Goal: Task Accomplishment & Management: Complete application form

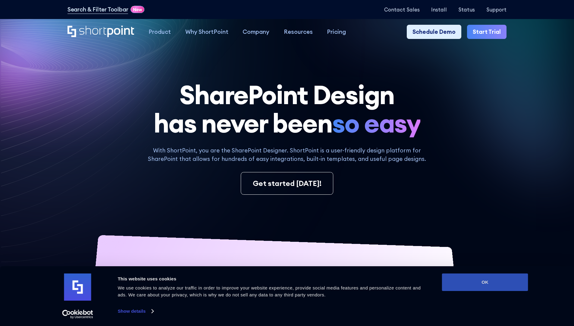
click at [485, 282] on button "OK" at bounding box center [485, 281] width 86 height 17
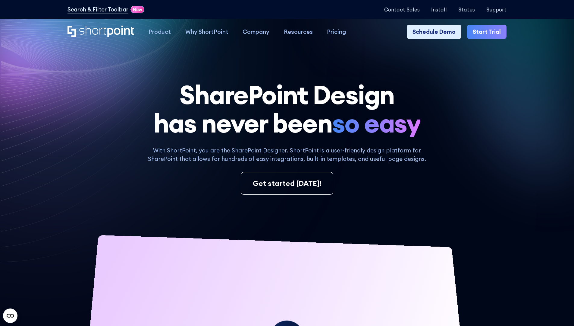
click at [489, 32] on link "Start Trial" at bounding box center [486, 32] width 39 height 14
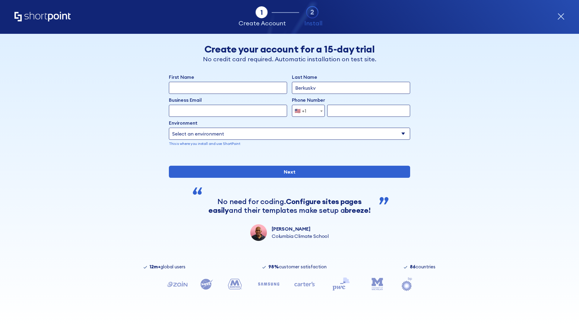
type input "Berkuskv"
type input "test@shortpoint.com"
type input "2125556789"
select select "Microsoft 365"
type input "2125556789"
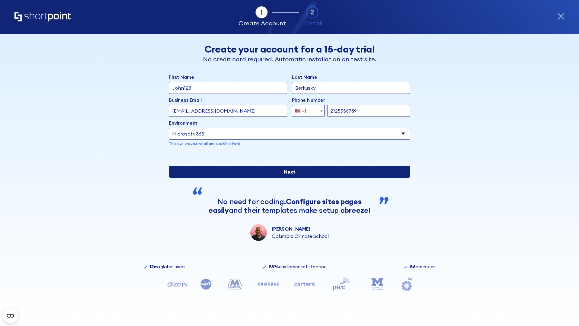
scroll to position [2, 0]
click at [287, 178] on input "Next" at bounding box center [289, 171] width 241 height 12
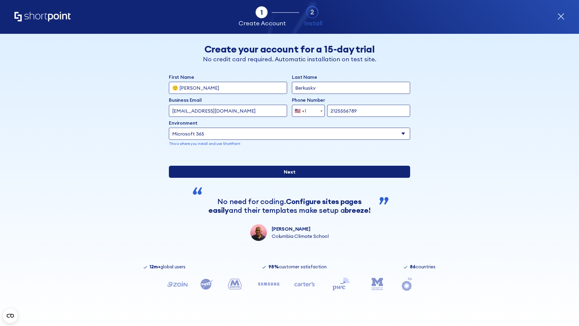
click at [287, 178] on input "Next" at bounding box center [289, 171] width 241 height 12
type input "Archebald"
click at [287, 178] on input "Next" at bounding box center [289, 171] width 241 height 12
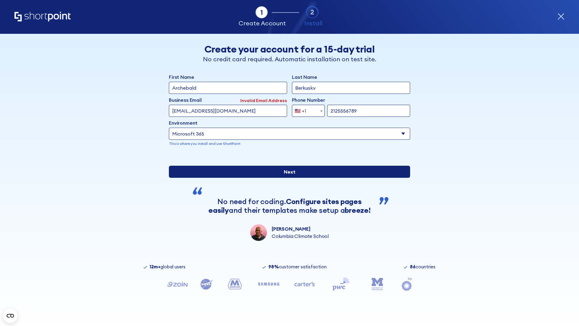
click at [287, 178] on input "Next" at bounding box center [289, 171] width 241 height 12
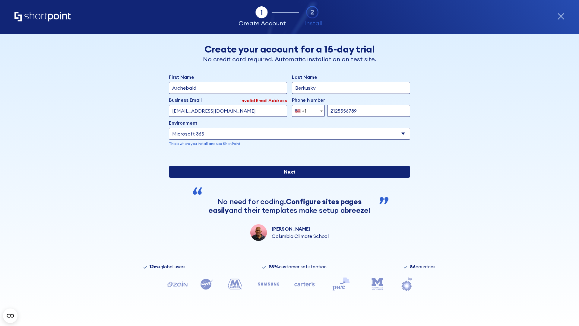
click at [287, 178] on input "Next" at bounding box center [289, 171] width 241 height 12
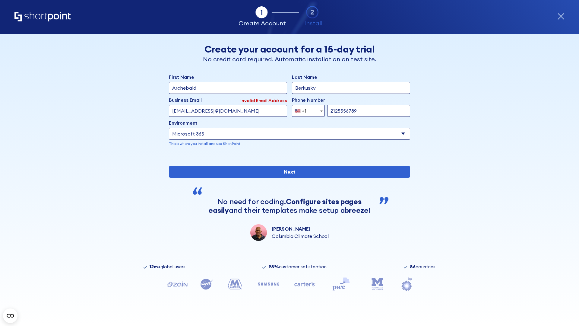
type input "testEmail@protonmail.comtest@shortpoint.com"
click at [306, 109] on span "🇺🇸 +1" at bounding box center [302, 111] width 20 height 12
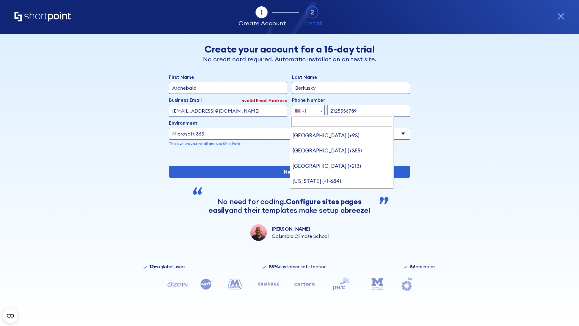
type input "Saudi Arabia (+966)"
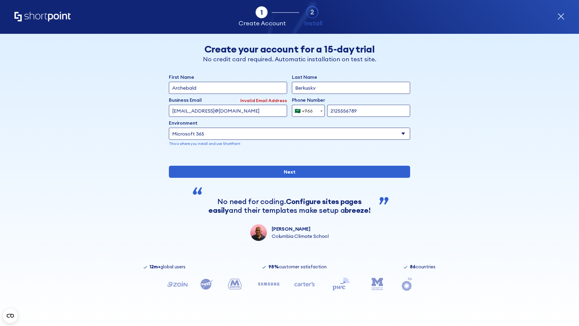
select select "+966"
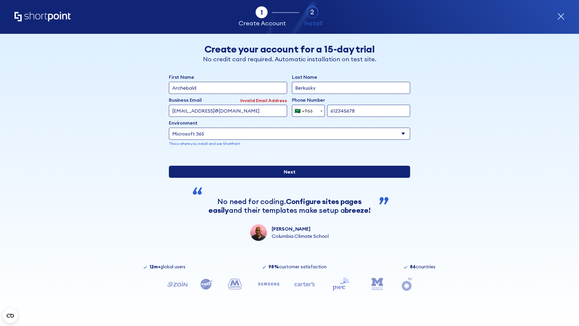
type input "612345678"
click at [287, 178] on input "Next" at bounding box center [289, 171] width 241 height 12
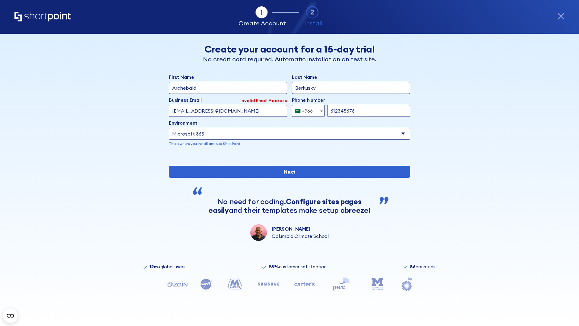
click at [306, 109] on div "🇸🇦 +966" at bounding box center [303, 111] width 18 height 12
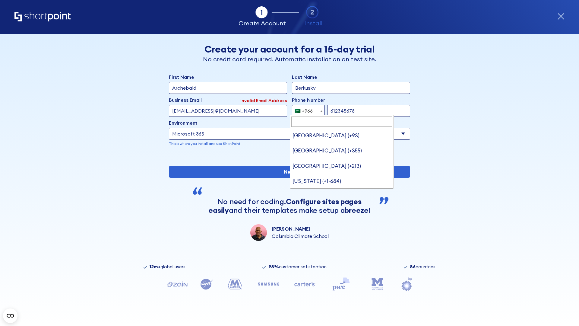
type input "United Arab Emirates (+971)"
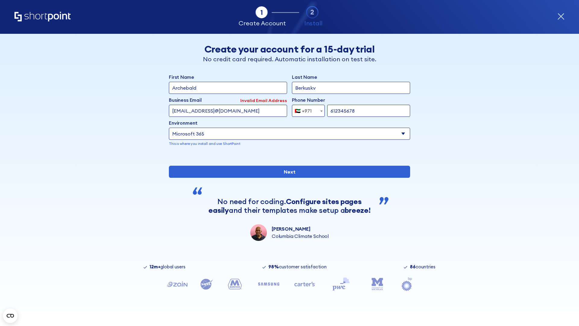
select select "+971"
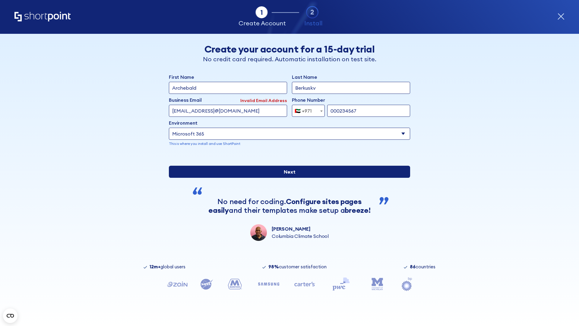
type input "000234567"
click at [287, 178] on input "Next" at bounding box center [289, 171] width 241 height 12
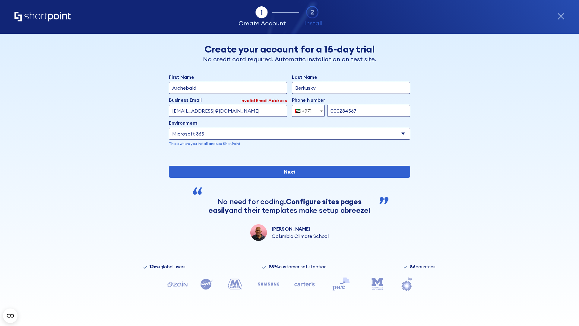
click at [306, 109] on div "🇦🇪 +971" at bounding box center [302, 111] width 17 height 12
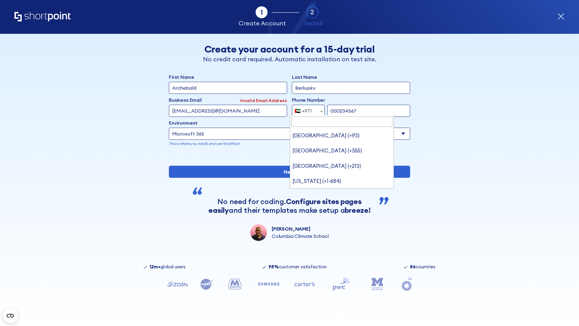
type input "United Kingdom (+44)"
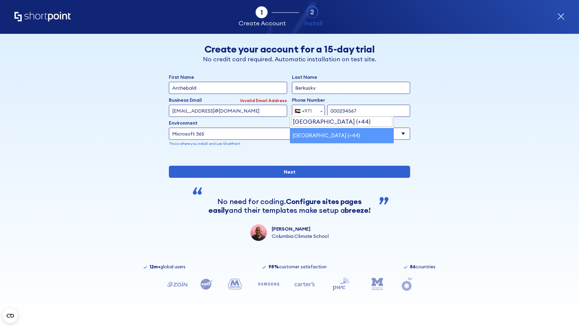
select select "+44"
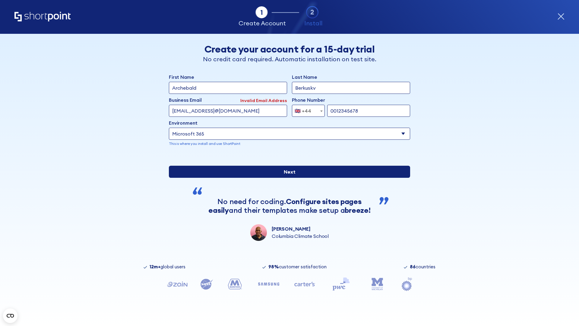
type input "0012345678"
click at [287, 178] on input "Next" at bounding box center [289, 171] width 241 height 12
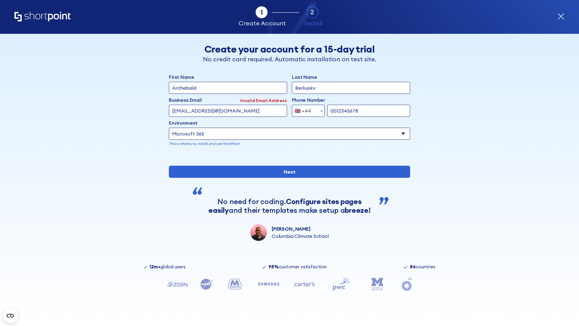
click at [306, 109] on div "🇬🇧 +44" at bounding box center [302, 111] width 17 height 12
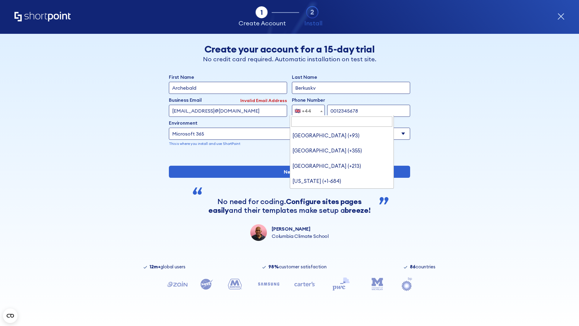
type input "Ukraine (+380)"
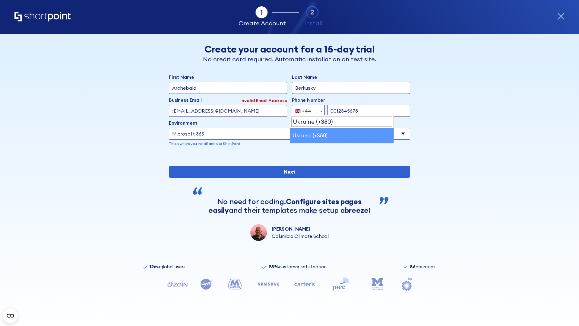
select select "+380"
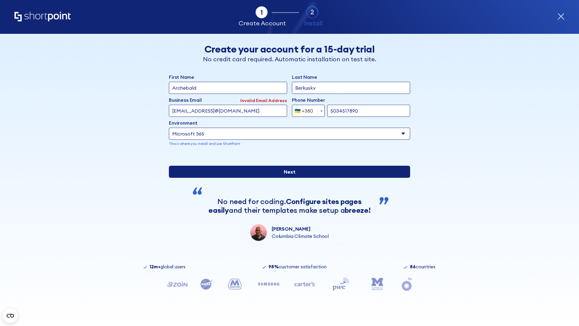
type input "5034517890"
click at [287, 178] on input "Next" at bounding box center [289, 171] width 241 height 12
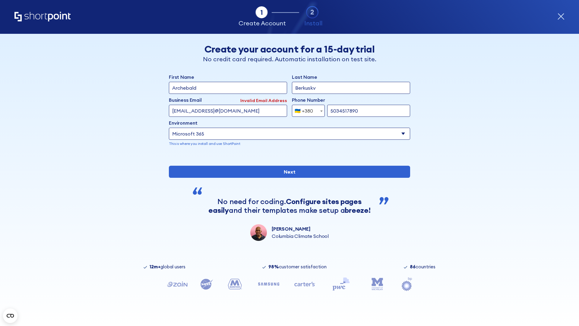
click at [306, 109] on div "🇺🇦 +380" at bounding box center [303, 111] width 18 height 12
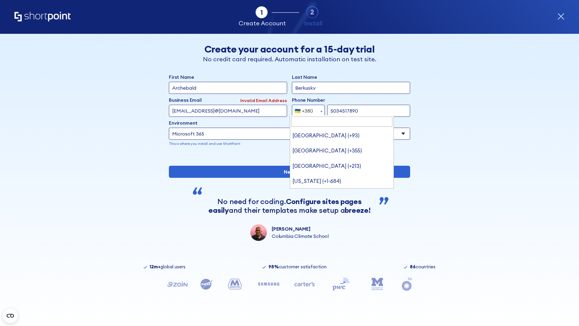
type input "United States (+1)"
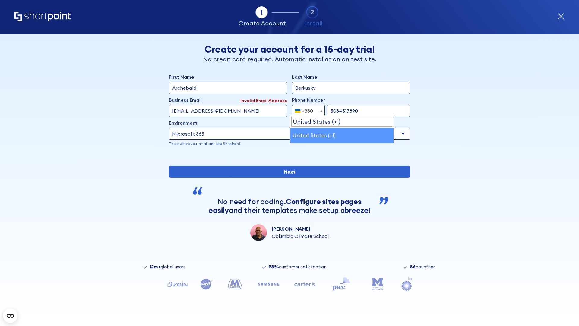
select select "+1"
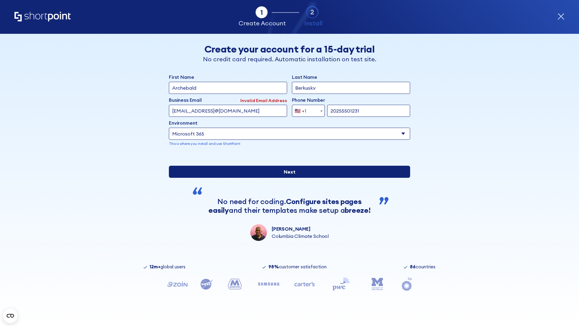
type input "20255501231"
click at [287, 178] on input "Next" at bounding box center [289, 171] width 241 height 12
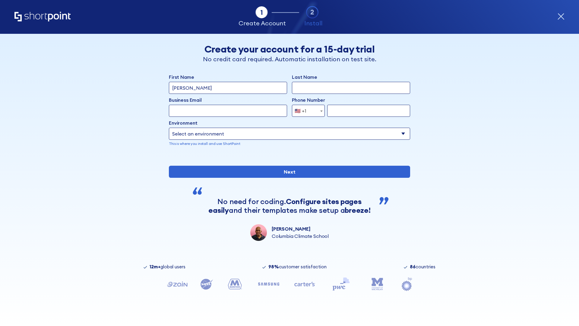
type input "[PERSON_NAME]"
type input "Berkuskv"
type input "john@company.com"
click at [306, 111] on span "🇺🇸 +1" at bounding box center [302, 111] width 20 height 12
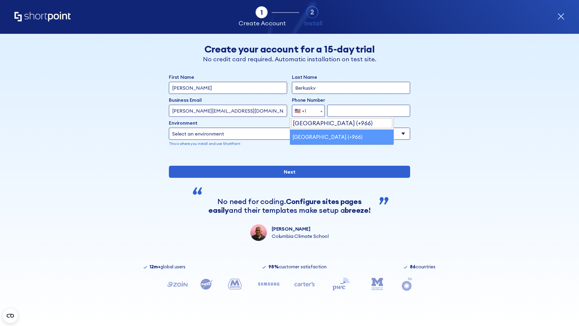
select select "+966"
type input "512345678"
select select "Microsoft 365"
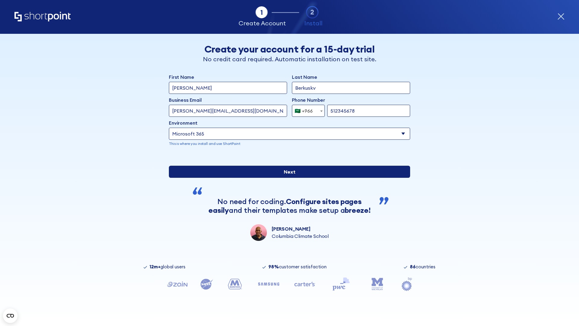
type input "512345678"
click at [287, 178] on input "Next" at bounding box center [289, 171] width 241 height 12
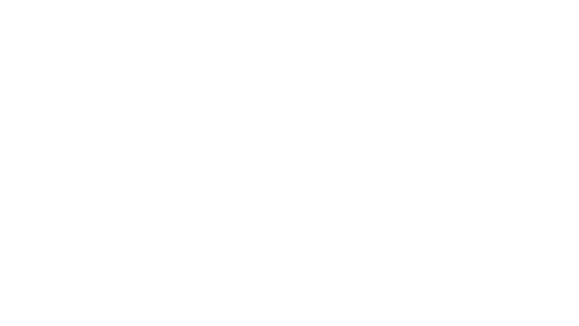
select select "+966"
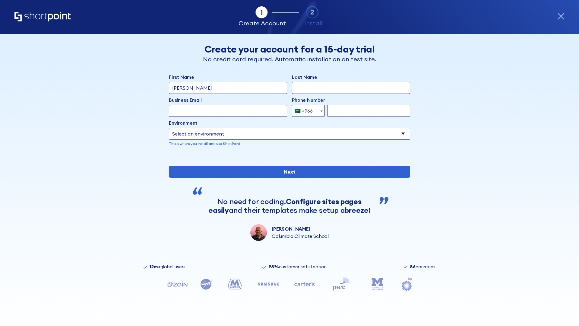
type input "D'Souza"
type input "Berkuskv"
type input "hr@mybusiness.org"
click at [306, 111] on div "🇸🇦 +966" at bounding box center [303, 111] width 18 height 12
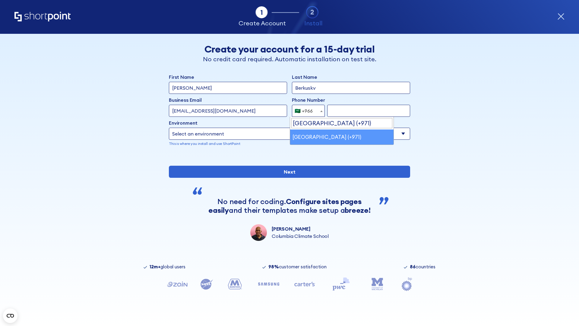
select select "+971"
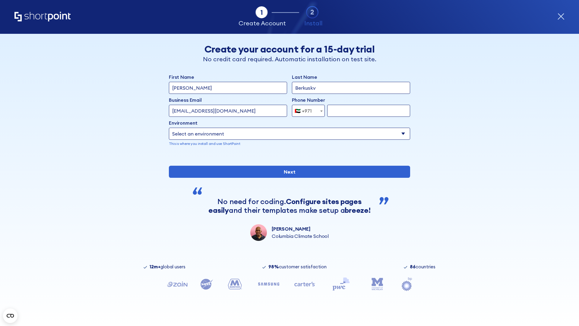
type input "501234567"
select select "Microsoft 365"
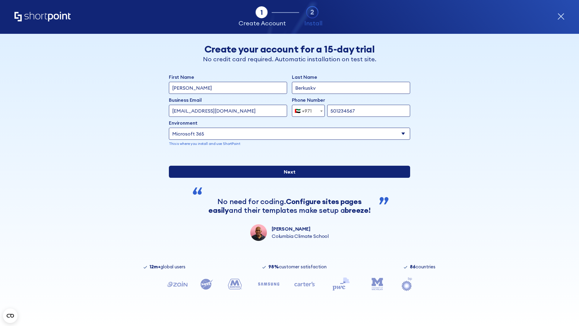
type input "501234567"
click at [287, 178] on input "Next" at bounding box center [289, 171] width 241 height 12
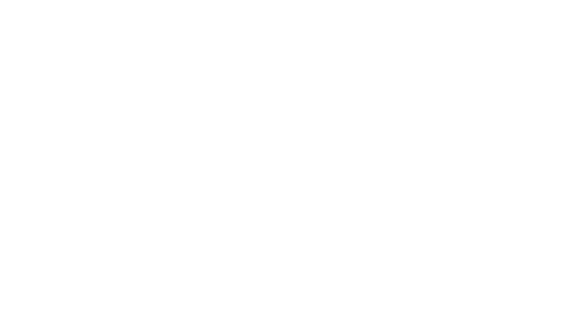
select select "+971"
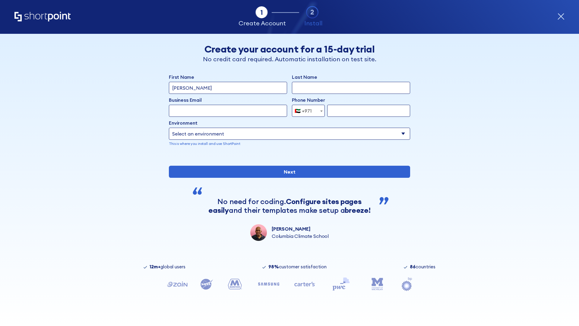
type input "Van der Meer"
type input "Berkuskv"
type input "support@university.edu"
click at [306, 111] on div "🇦🇪 +971" at bounding box center [302, 111] width 17 height 12
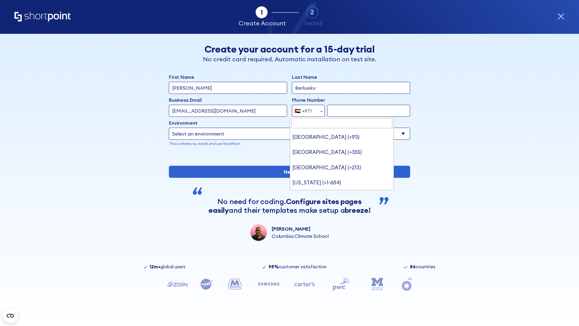
type input "[GEOGRAPHIC_DATA] (+44)"
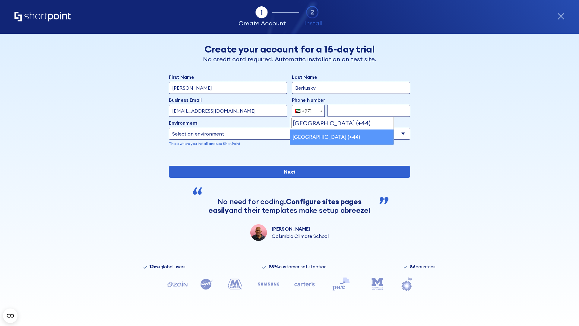
select select "+44"
type input "7912345678"
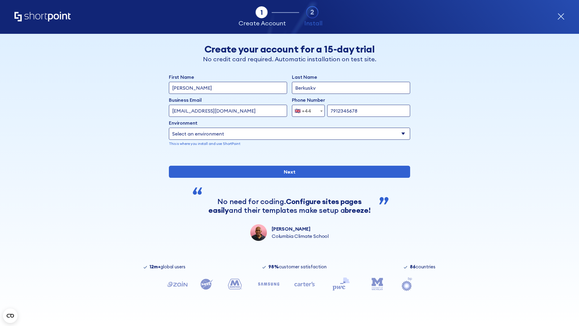
select select "Microsoft 365"
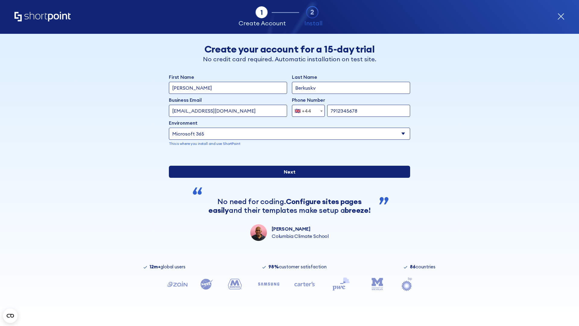
type input "7912345678"
click at [287, 178] on input "Next" at bounding box center [289, 171] width 241 height 12
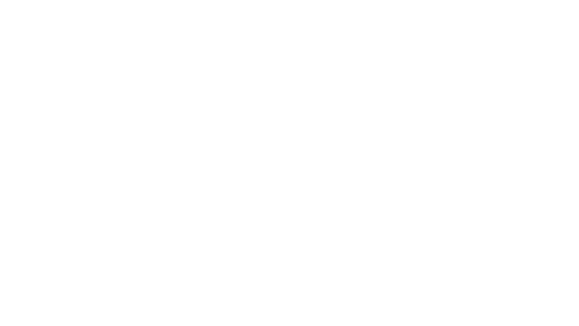
select select "+44"
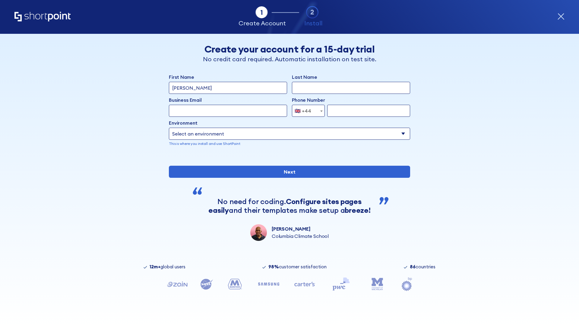
type input "[PERSON_NAME]"
type input "Berkuskv"
type input "[EMAIL_ADDRESS][DOMAIN_NAME]"
click at [306, 111] on div "🇬🇧 +44" at bounding box center [302, 111] width 17 height 12
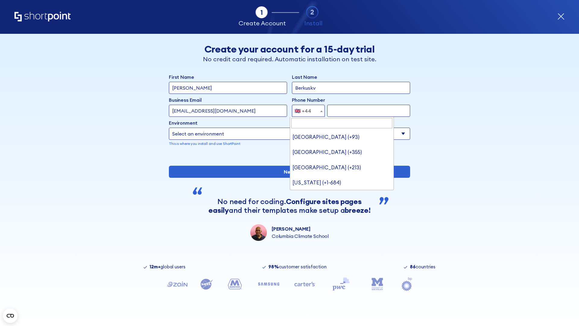
type input "Ukraine (+380)"
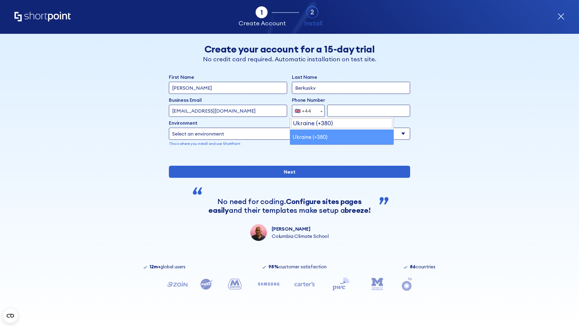
select select "+380"
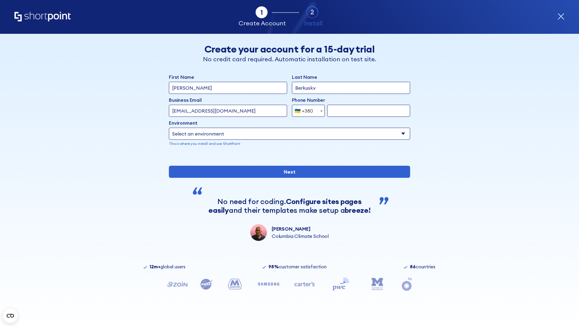
type input "663451789"
select select "Microsoft 365"
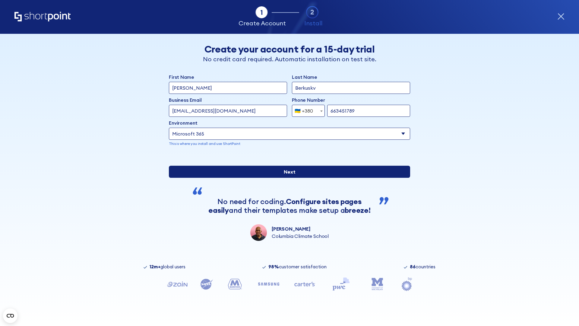
type input "663451789"
click at [287, 178] on input "Next" at bounding box center [289, 171] width 241 height 12
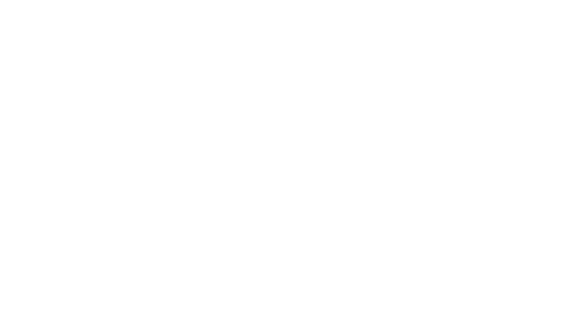
select select "+380"
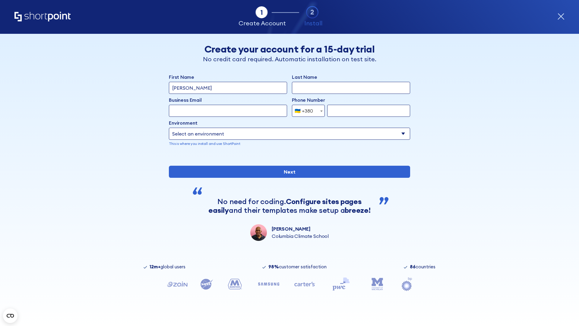
type input "Élodie L'Haÿ"
type input "Berkuskv"
type input "team@hospital-uae.health"
click at [306, 111] on div "🇺🇦 +380" at bounding box center [303, 111] width 18 height 12
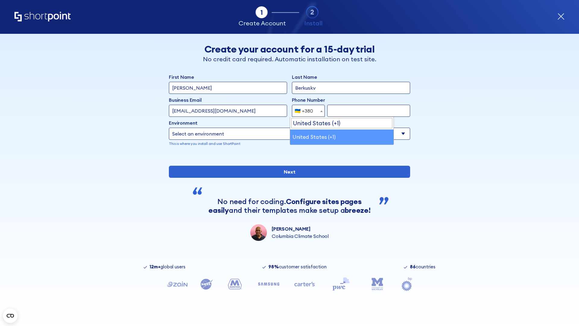
select select "+1"
type input "2025550123"
select select "Microsoft 365"
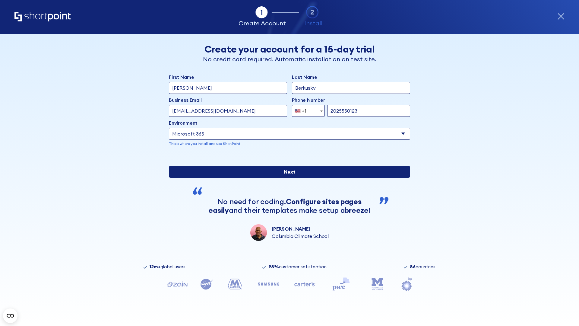
type input "2025550123"
click at [287, 178] on input "Next" at bounding box center [289, 171] width 241 height 12
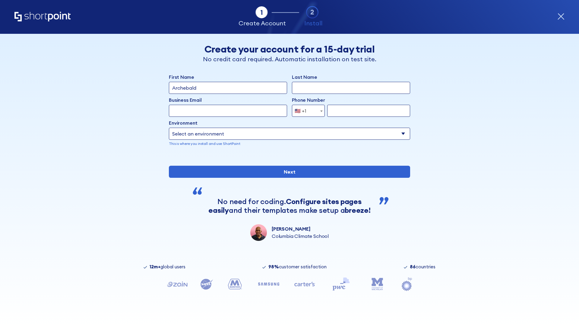
type input "Archebald"
type input "Berkuskv"
type input "[EMAIL_ADDRESS][DOMAIN_NAME]"
type input "2125556789"
select select "SharePoint 2019 (On-Premise)"
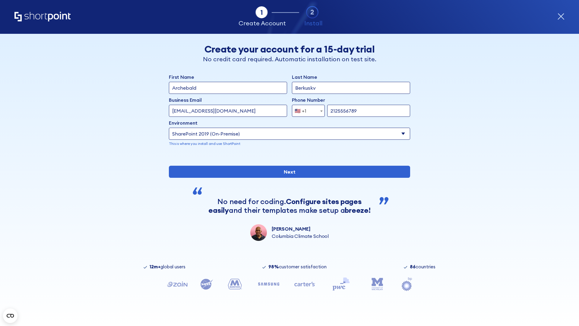
type input "2125556789"
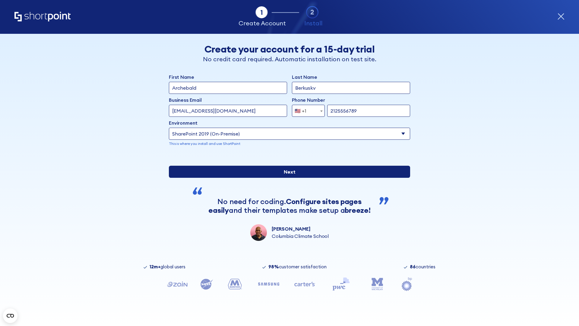
type input "https://contoso.sharepoint.xyz"
click at [287, 178] on input "Next" at bounding box center [289, 171] width 241 height 12
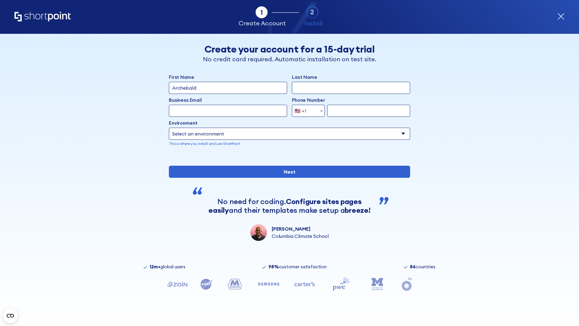
type input "Archebald"
type input "Berkuskv"
type input "[EMAIL_ADDRESS][DOMAIN_NAME]"
type input "2125556789"
select select "SharePoint 2019 (On-Premise)"
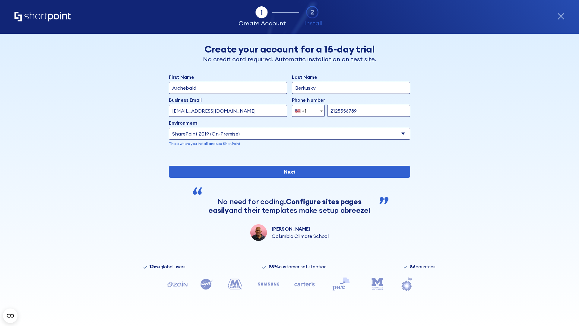
type input "2125556789"
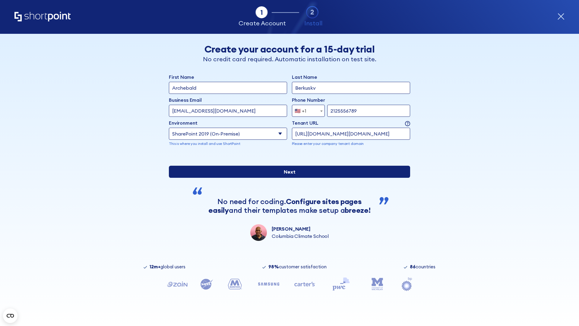
type input "[URL][DOMAIN_NAME][DOMAIN_NAME]"
click at [287, 178] on input "Next" at bounding box center [289, 171] width 241 height 12
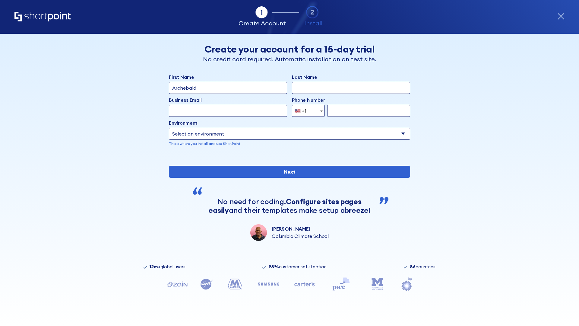
type input "Archebald"
type input "Berkuskv"
type input "[EMAIL_ADDRESS][DOMAIN_NAME]"
type input "2125556789"
select select "SharePoint 2019 (On-Premise)"
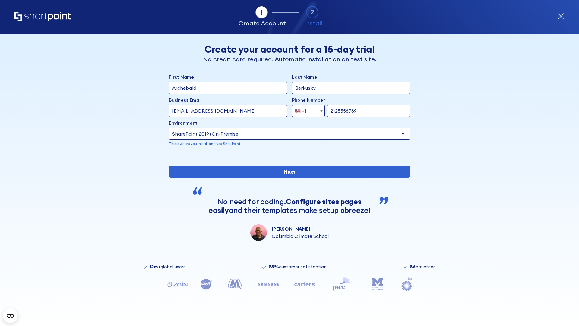
type input "2125556789"
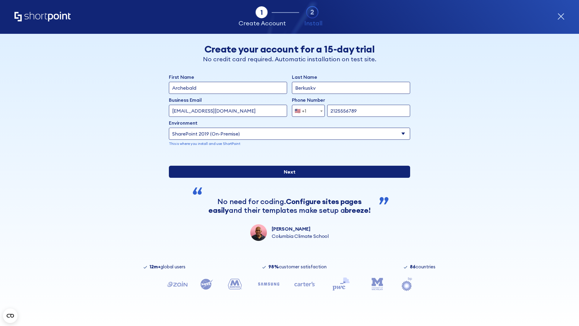
type input "[URL]"
click at [287, 178] on input "Next" at bounding box center [289, 171] width 241 height 12
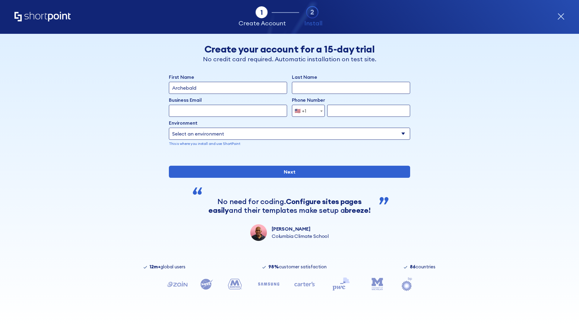
type input "Archebald"
type input "Berkuskv"
type input "[EMAIL_ADDRESS][DOMAIN_NAME]"
type input "2125556789"
select select "SharePoint 2019 (On-Premise)"
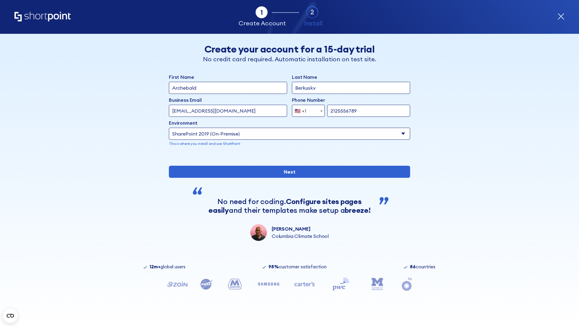
type input "2125556789"
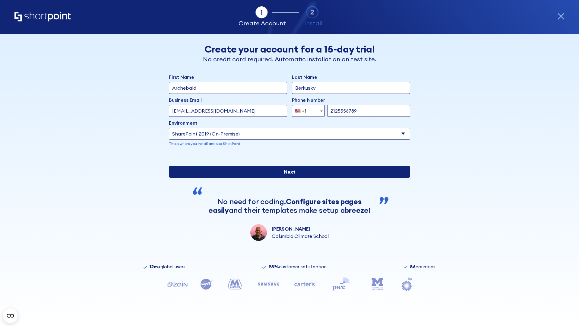
type input "[URL][DOMAIN_NAME]"
click at [287, 178] on input "Next" at bounding box center [289, 171] width 241 height 12
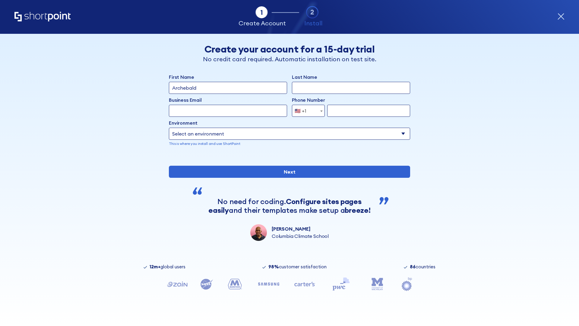
type input "Archebald"
type input "Berkuskv"
type input "[EMAIL_ADDRESS][DOMAIN_NAME]"
type input "2125556789"
select select "SharePoint 2019 (On-Premise)"
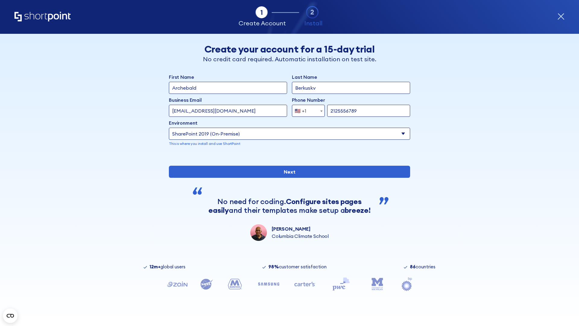
type input "2125556789"
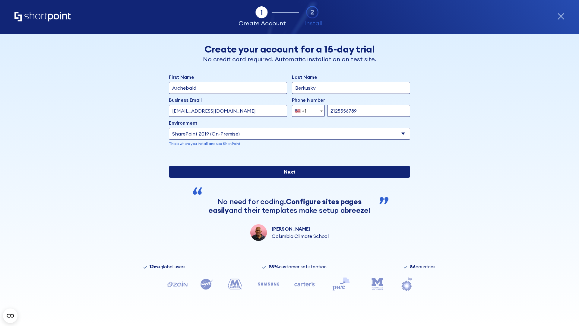
type input "[URL][DOMAIN_NAME]"
click at [287, 178] on input "Next" at bounding box center [289, 171] width 241 height 12
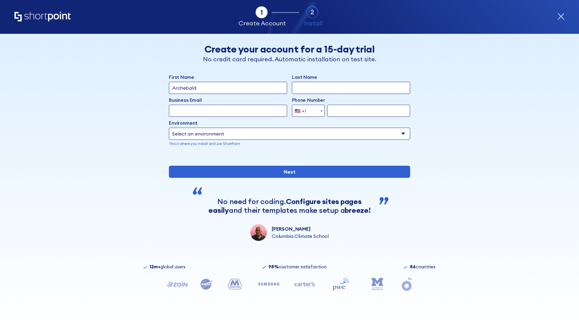
type input "Archebald"
type input "Berkuskv"
type input "[EMAIL_ADDRESS][DOMAIN_NAME]"
type input "2125556789"
select select "SharePoint 2019 (On-Premise)"
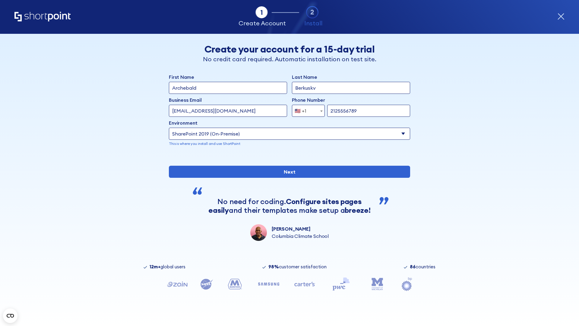
type input "2125556789"
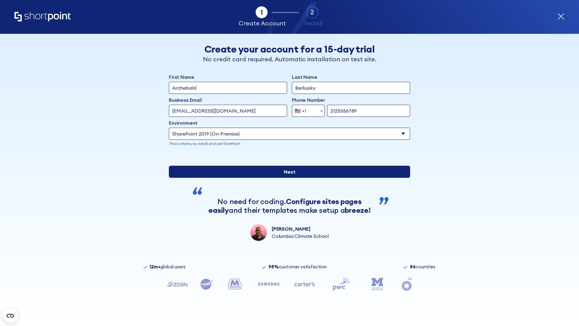
type input "[URL][DOMAIN_NAME]"
click at [287, 178] on input "Next" at bounding box center [289, 171] width 241 height 12
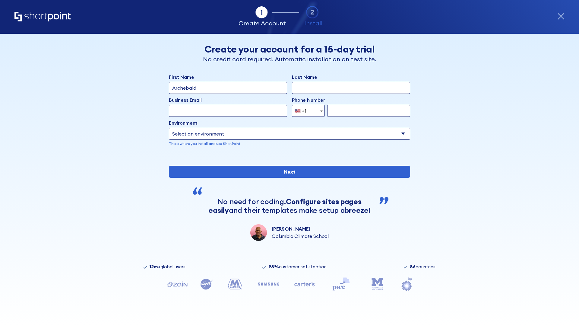
type input "Archebald"
type input "Berkuskv"
type input "[EMAIL_ADDRESS][DOMAIN_NAME]"
type input "2125556789"
select select "SharePoint 2019 (On-Premise)"
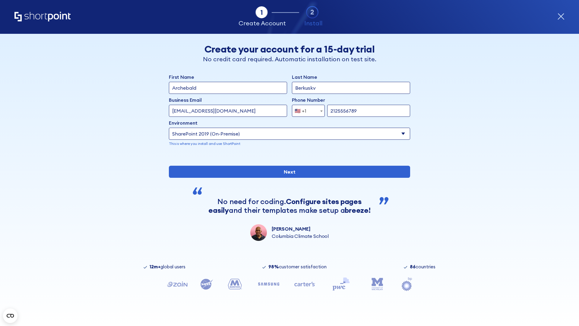
type input "2125556789"
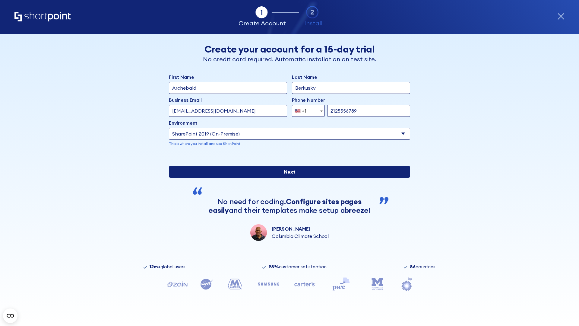
type input "[URL][DOMAIN_NAME]"
click at [287, 178] on input "Next" at bounding box center [289, 171] width 241 height 12
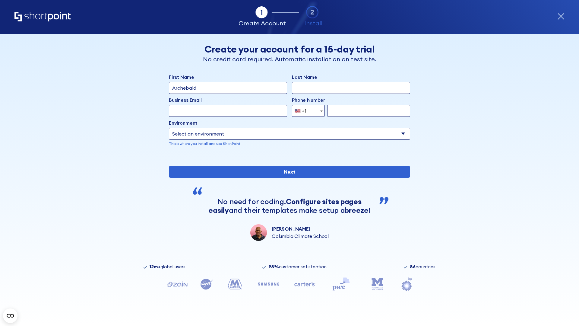
type input "Archebald"
type input "Berkuskv"
type input "[EMAIL_ADDRESS][DOMAIN_NAME]"
type input "2125556789"
select select "SharePoint 2019 (On-Premise)"
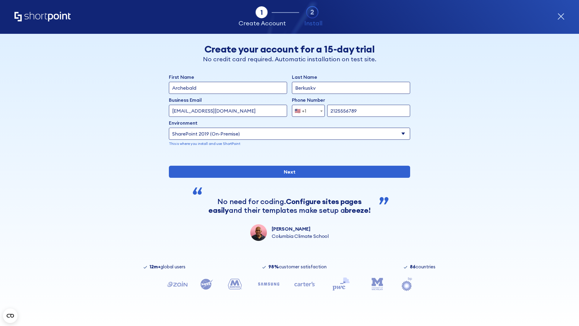
type input "2125556789"
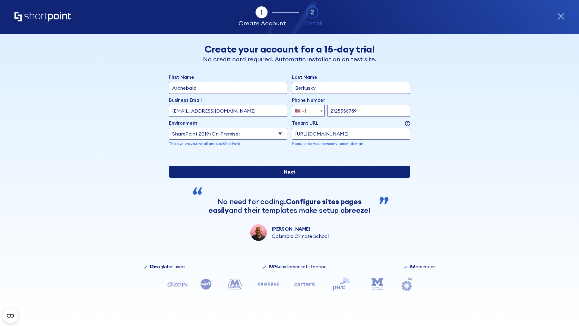
type input "[URL][DOMAIN_NAME]"
click at [287, 178] on input "Next" at bounding box center [289, 171] width 241 height 12
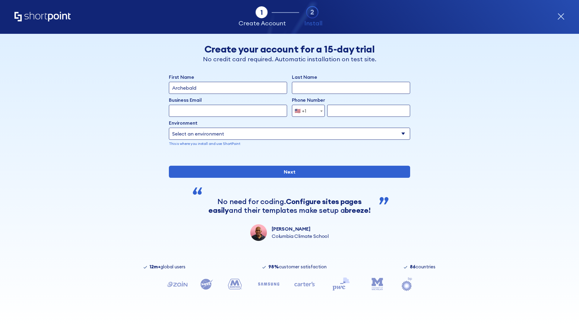
type input "Archebald"
type input "Berkuskv"
type input "[EMAIL_ADDRESS][DOMAIN_NAME]"
type input "2125556789"
select select "SharePoint 2019 (On-Premise)"
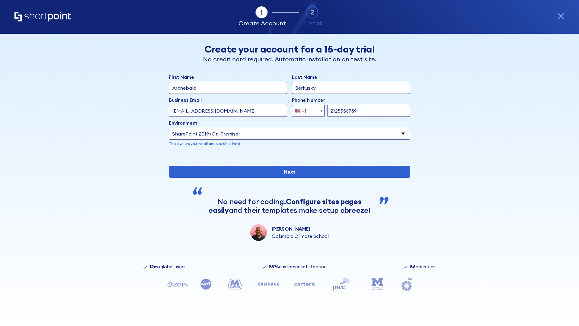
type input "2125556789"
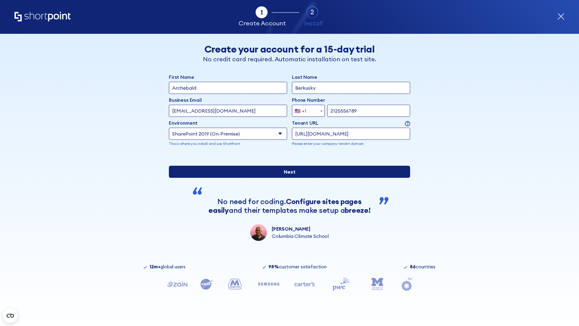
type input "https://alpha.sharepoint-mil.us"
click at [287, 198] on div "First Name Archebald Last Name Berkuskv Business Email Invalid Email Address te…" at bounding box center [289, 156] width 241 height 167
click at [287, 178] on input "Next" at bounding box center [289, 171] width 241 height 12
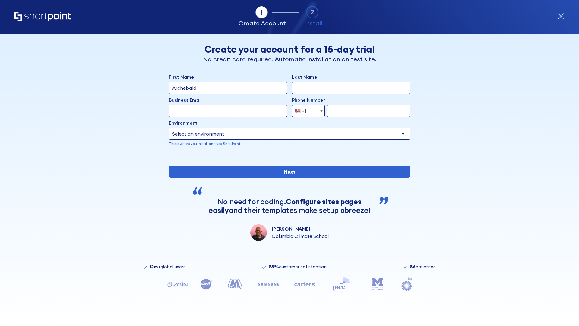
type input "Archebald"
type input "Berkuskv"
type input "[EMAIL_ADDRESS][DOMAIN_NAME]"
type input "2125556789"
select select "SharePoint 2019 (On-Premise)"
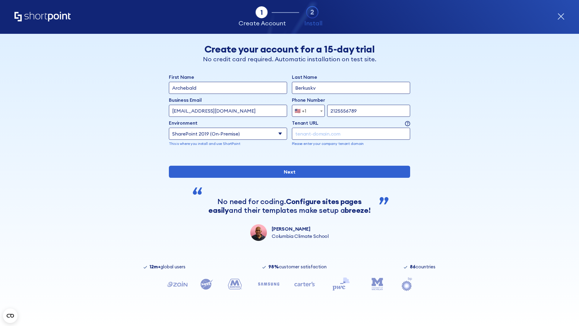
type input "2125556789"
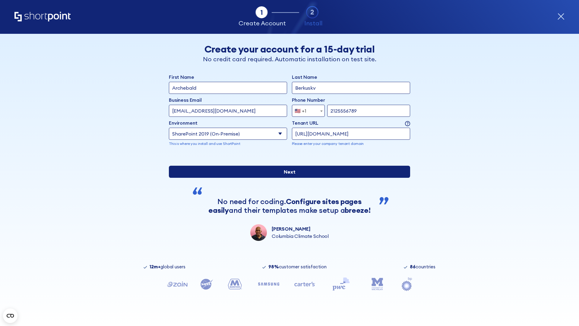
type input "https://team.dps.mil"
click at [287, 178] on input "Next" at bounding box center [289, 171] width 241 height 12
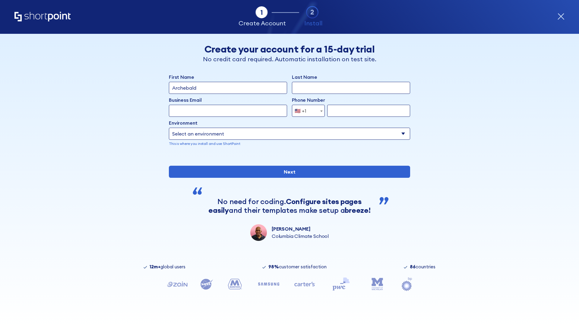
type input "Archebald"
type input "Berkuskv"
type input "[EMAIL_ADDRESS][DOMAIN_NAME]"
type input "2125556789"
select select "SharePoint 2016 (On-Premise)"
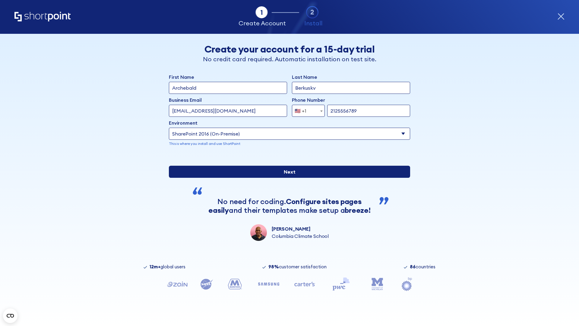
type input "2125556789"
click at [287, 178] on input "Next" at bounding box center [289, 171] width 241 height 12
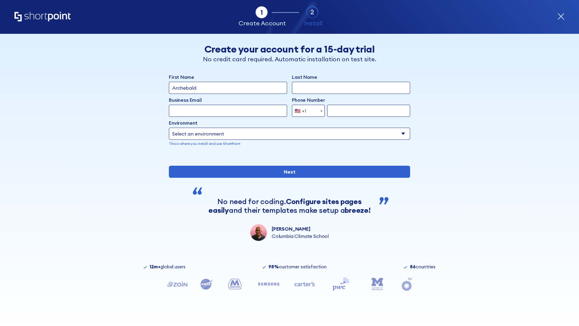
type input "Archebald"
type input "Berkuskv"
type input "[EMAIL_ADDRESS][DOMAIN_NAME]"
type input "2125556789"
select select "SharePoint 2013 (On-Premise)"
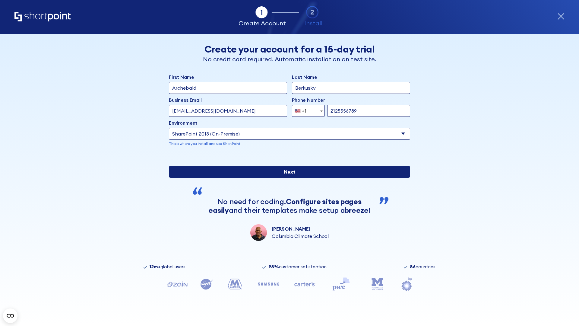
type input "2125556789"
click at [287, 198] on div "First Name Archebald Last Name Berkuskv Business Email Invalid Email Address te…" at bounding box center [289, 156] width 241 height 167
click at [287, 178] on input "Next" at bounding box center [289, 171] width 241 height 12
